Goal: Information Seeking & Learning: Learn about a topic

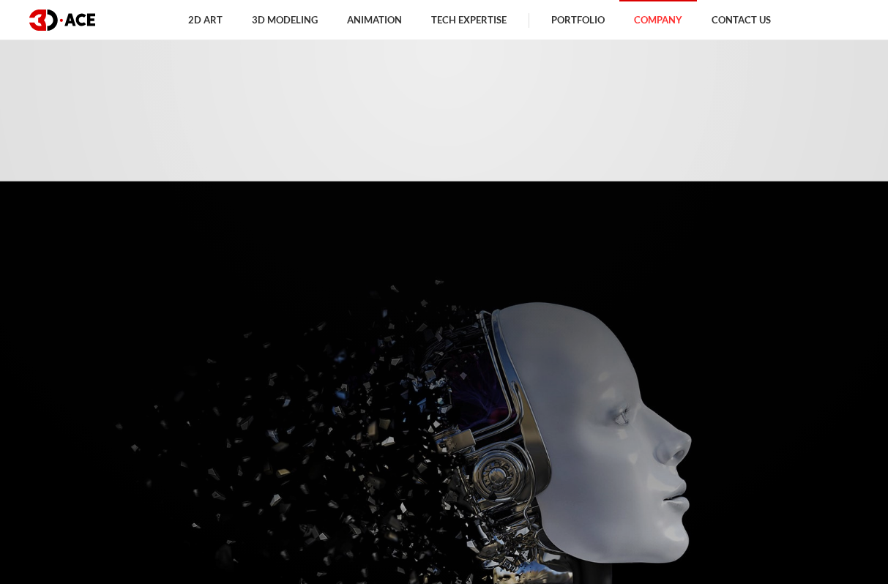
scroll to position [466, 0]
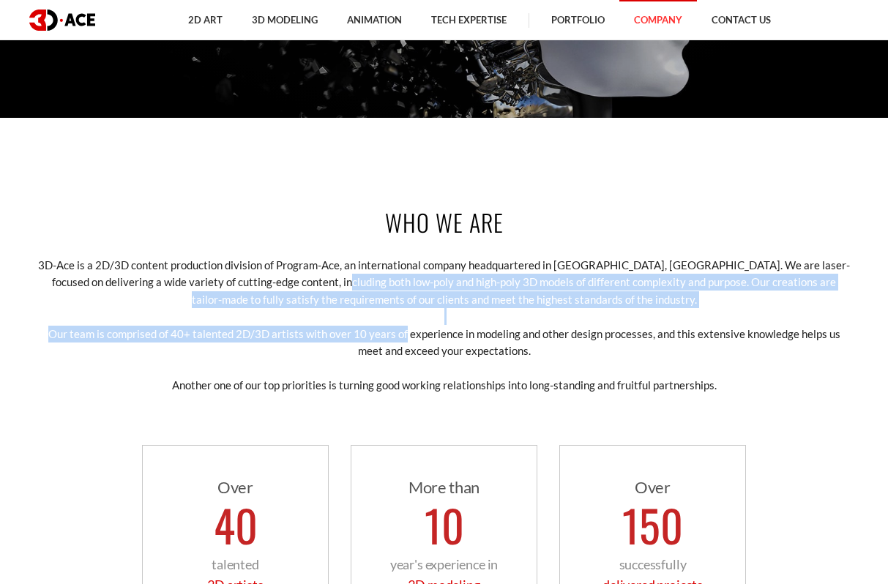
drag, startPoint x: 313, startPoint y: 286, endPoint x: 392, endPoint y: 327, distance: 88.7
click at [392, 327] on div "Who we are 3D-Ace is a 2D/3D content production division of Program-Ace, an int…" at bounding box center [444, 415] width 835 height 507
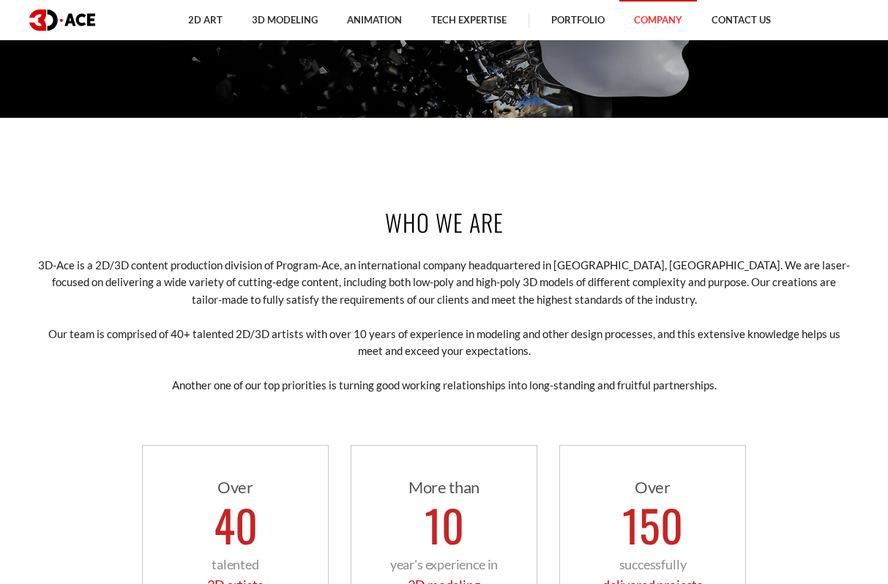
click at [456, 335] on p "Our team is comprised of 40+ talented 2D/3D artists with over 10 years of exper…" at bounding box center [444, 343] width 813 height 34
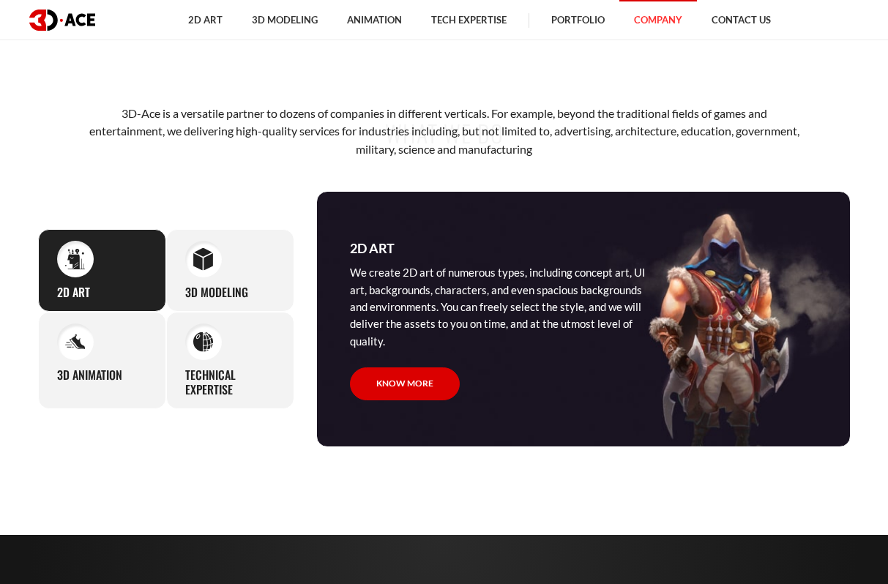
scroll to position [1152, 0]
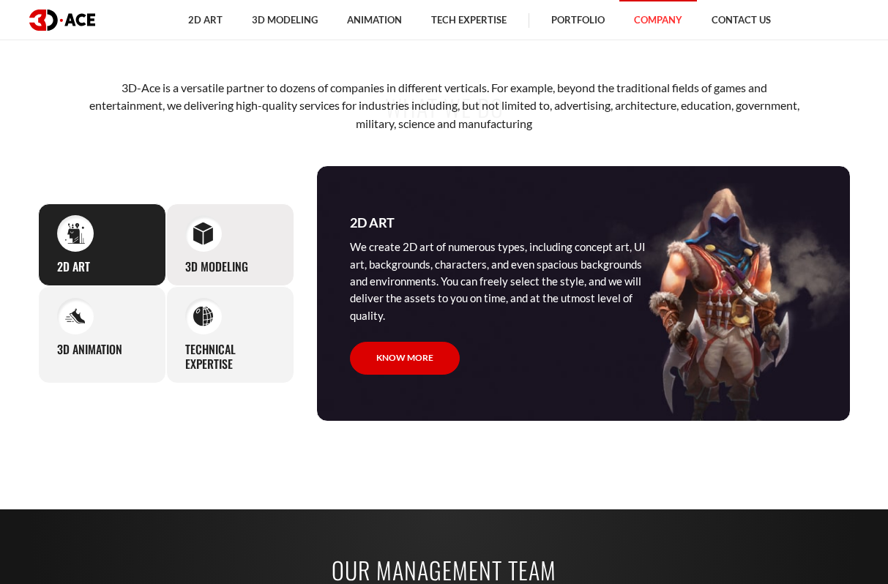
click at [235, 256] on div "3D Modeling Our studio can easily supply you with professional 3D models for pr…" at bounding box center [230, 245] width 128 height 83
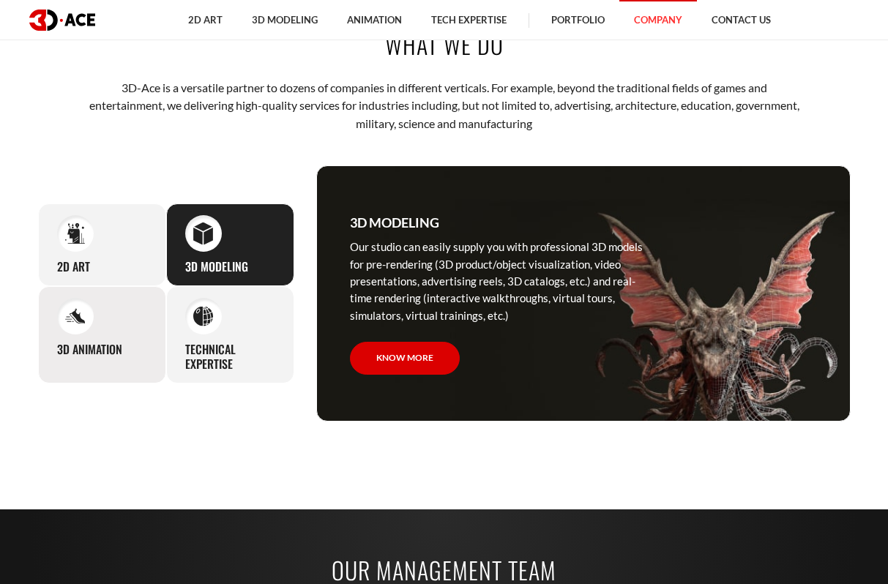
click at [99, 351] on h3 "3D Animation" at bounding box center [89, 349] width 65 height 15
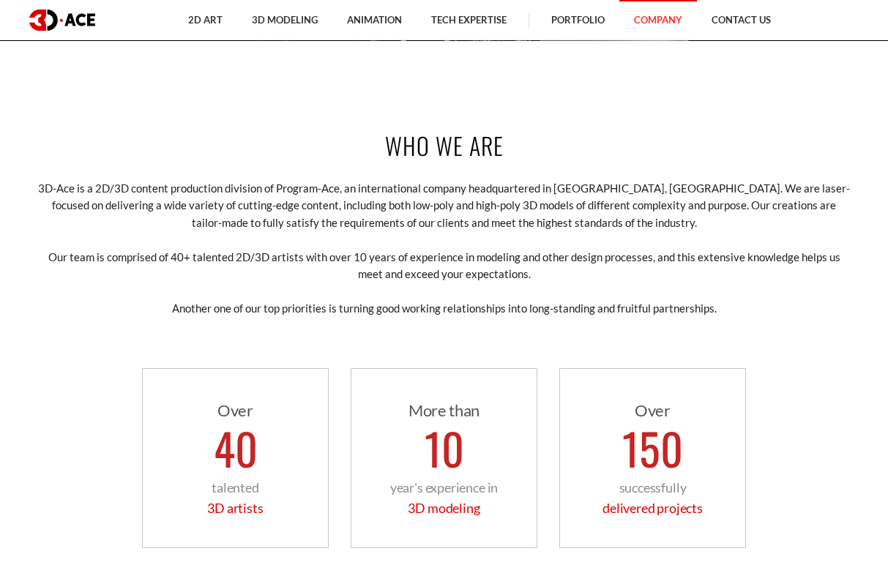
scroll to position [306, 0]
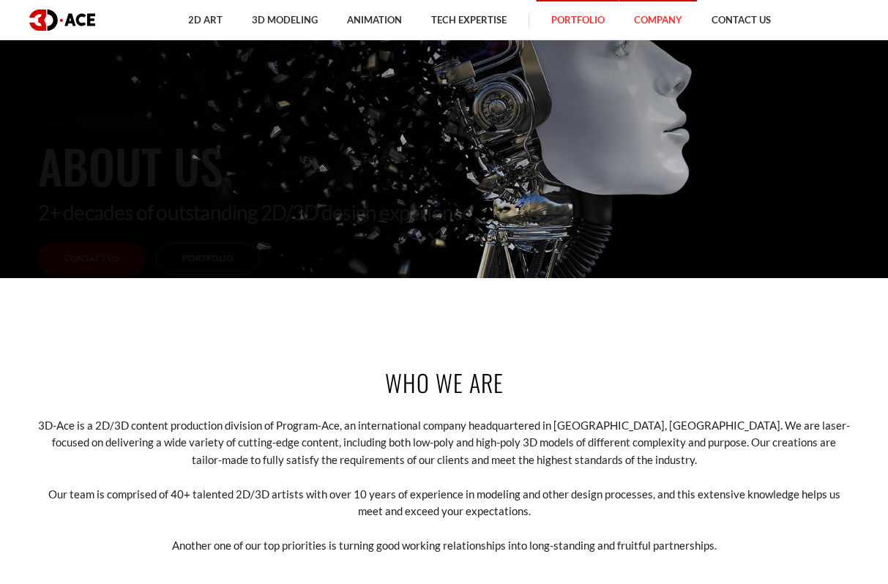
click at [576, 23] on link "Portfolio" at bounding box center [578, 20] width 83 height 40
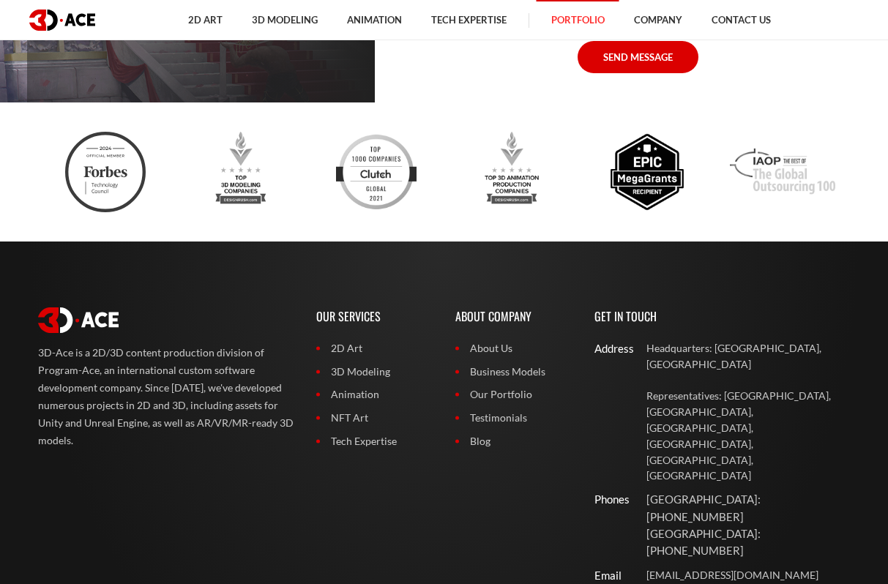
scroll to position [10643, 0]
